Goal: Task Accomplishment & Management: Manage account settings

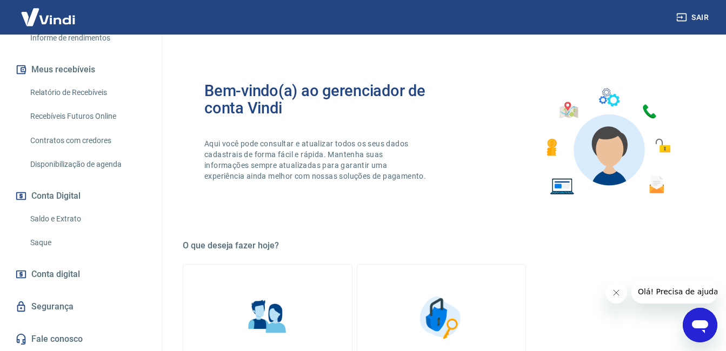
scroll to position [224, 0]
click at [64, 249] on link "Saque" at bounding box center [87, 243] width 123 height 22
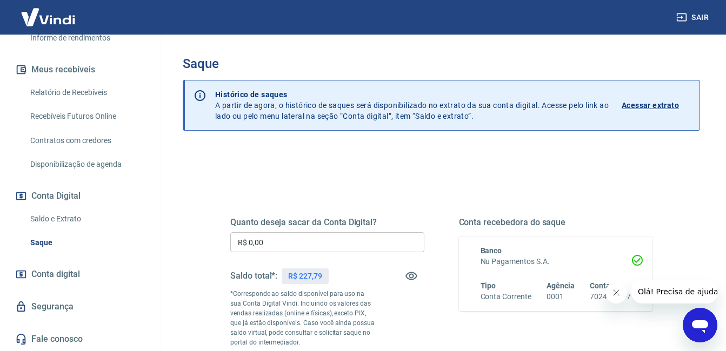
click at [617, 291] on icon "Fechar mensagem da empresa" at bounding box center [616, 293] width 9 height 9
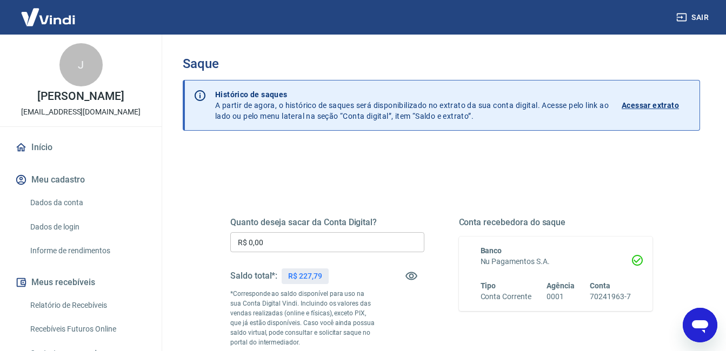
click at [77, 159] on link "Início" at bounding box center [81, 148] width 136 height 24
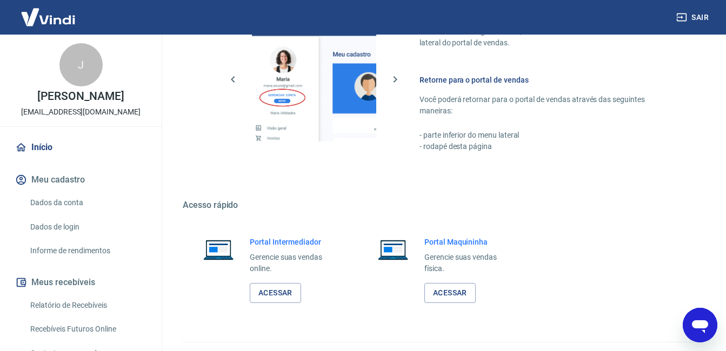
scroll to position [536, 0]
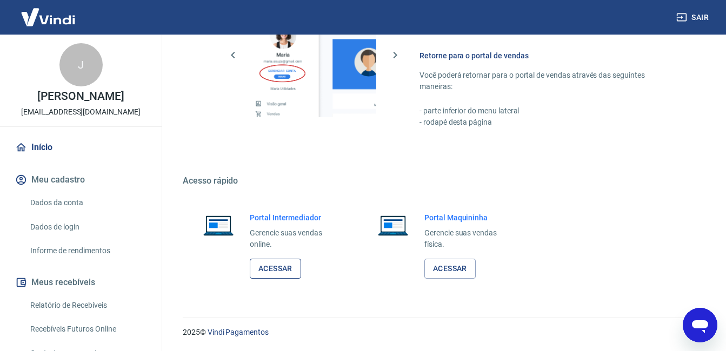
click at [284, 274] on link "Acessar" at bounding box center [275, 269] width 51 height 20
